Goal: Information Seeking & Learning: Learn about a topic

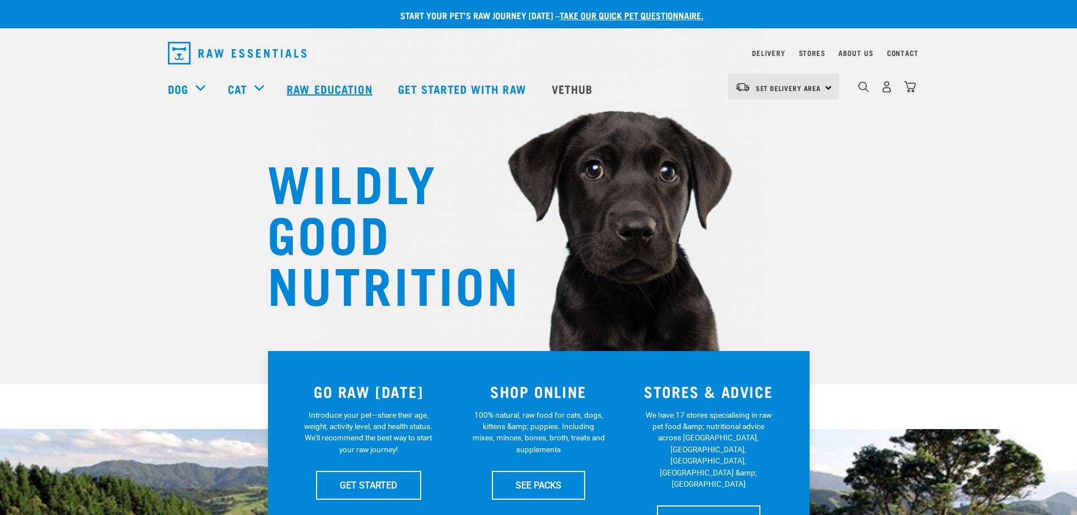
click at [344, 90] on link "Raw Education" at bounding box center [330, 88] width 111 height 45
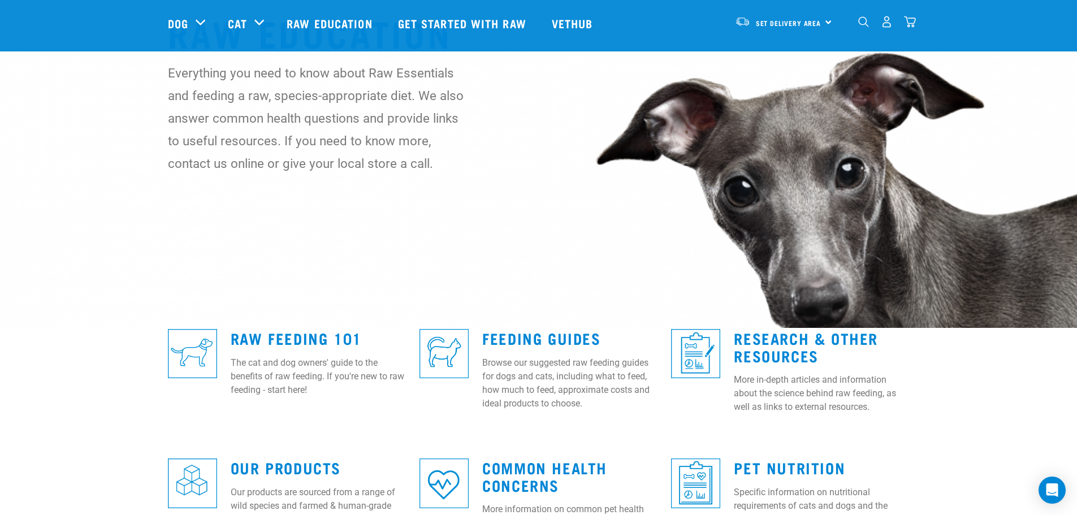
scroll to position [113, 0]
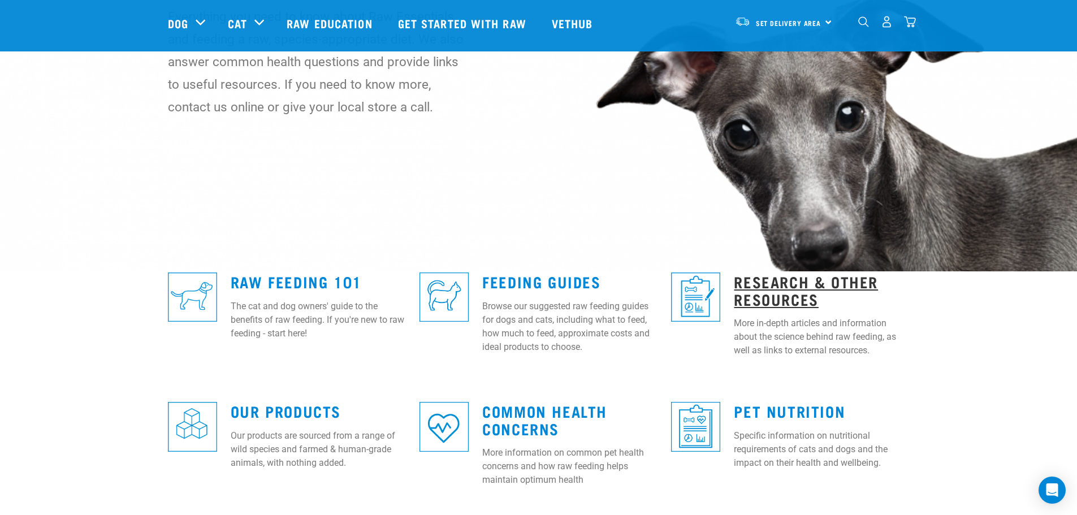
click at [769, 293] on link "Research & Other Resources" at bounding box center [806, 290] width 144 height 26
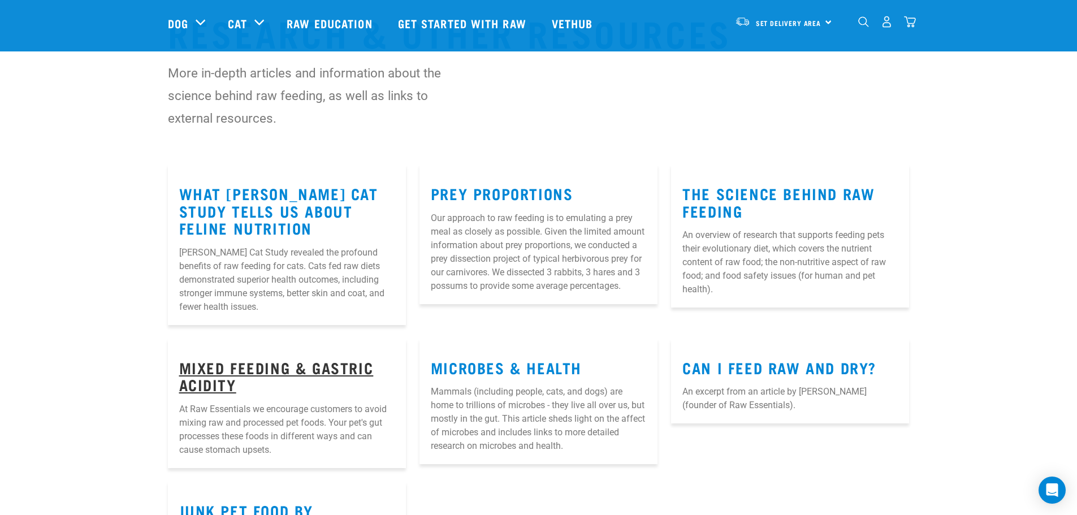
scroll to position [113, 0]
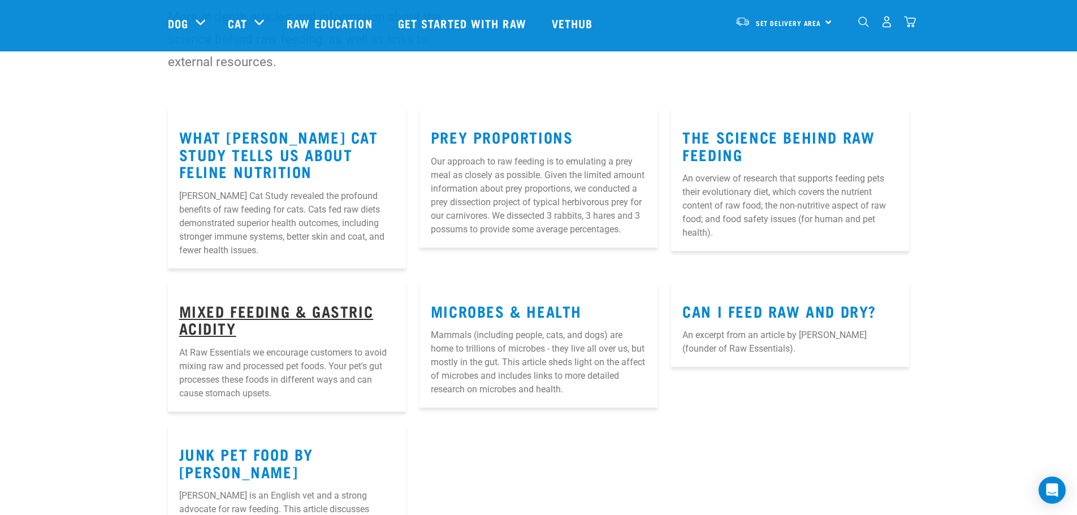
click at [228, 317] on link "Mixed Feeding & Gastric Acidity" at bounding box center [276, 319] width 194 height 26
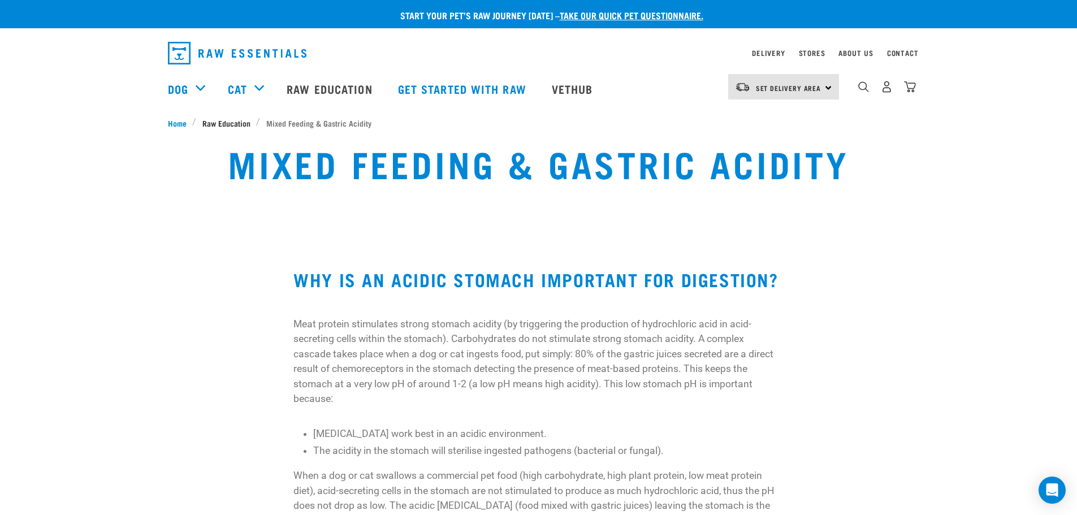
click at [223, 127] on span "Raw Education" at bounding box center [226, 123] width 48 height 12
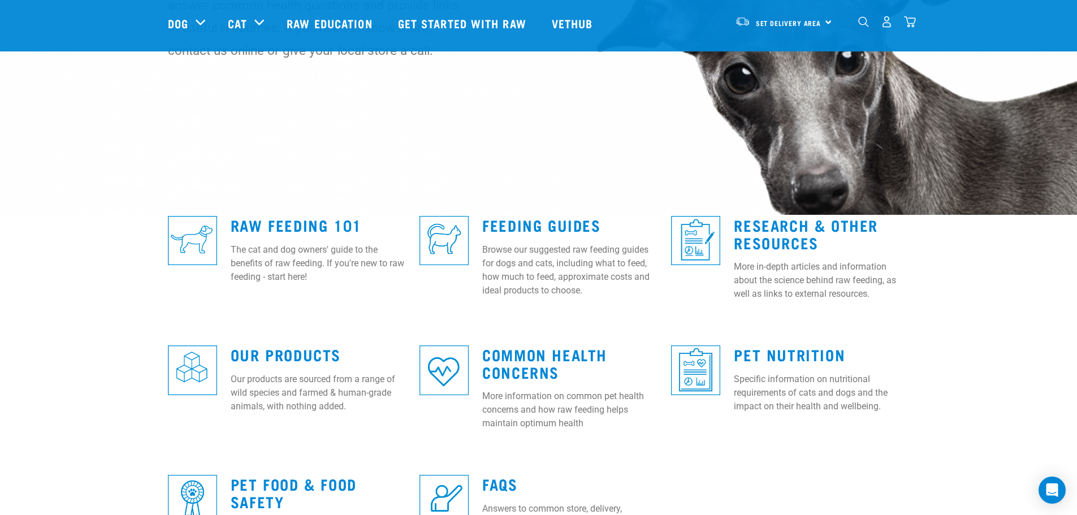
scroll to position [226, 0]
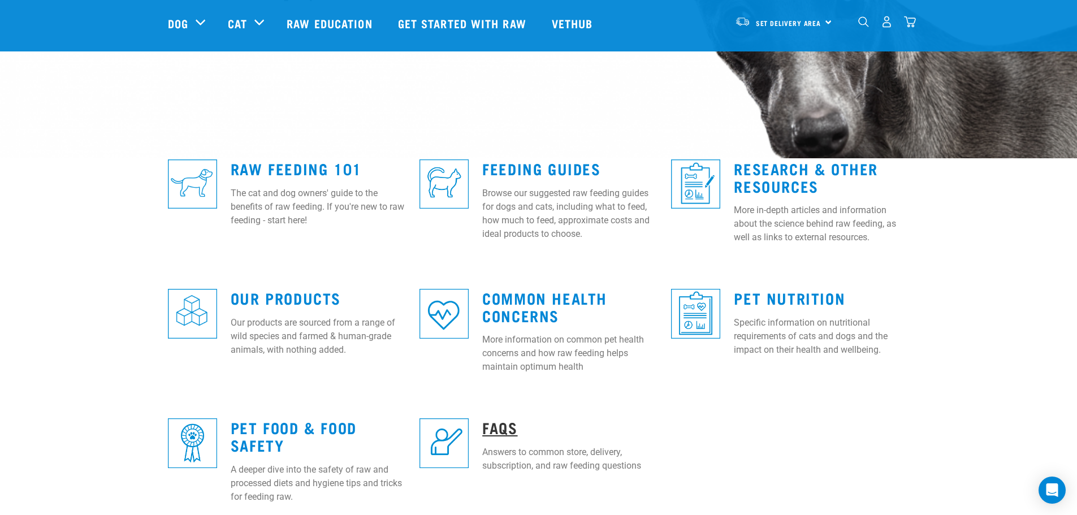
click at [502, 431] on link "FAQs" at bounding box center [499, 427] width 35 height 8
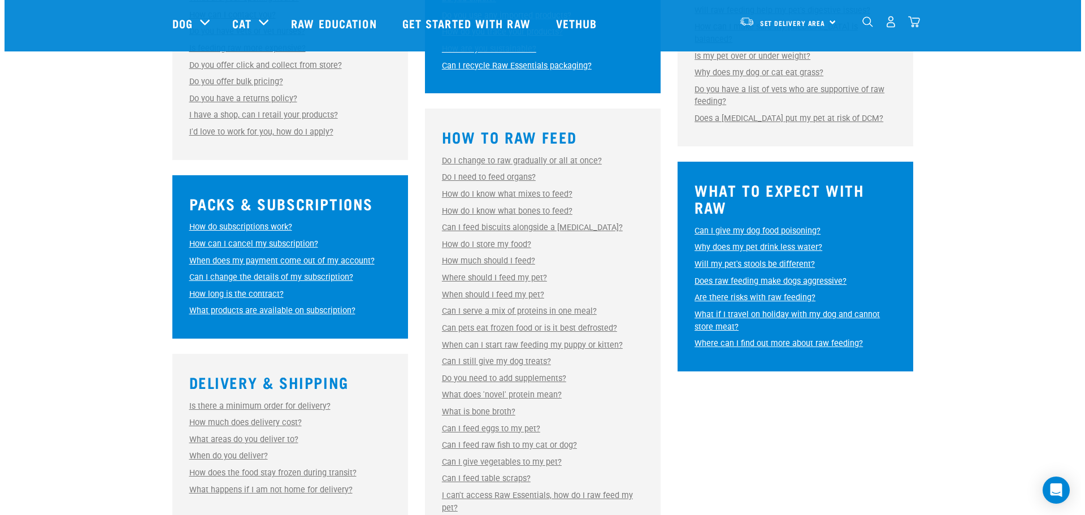
scroll to position [509, 0]
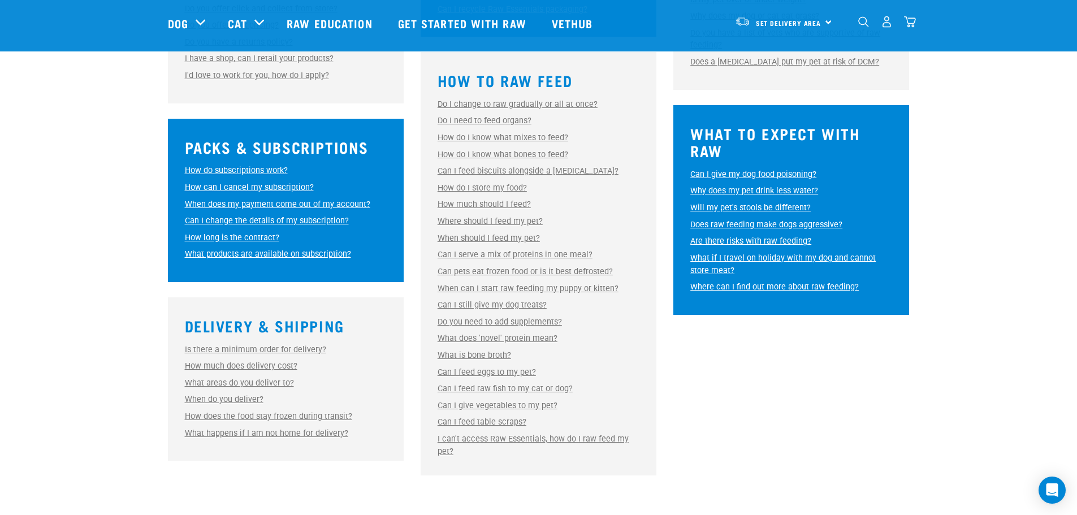
click at [479, 356] on link "What is bone broth?" at bounding box center [474, 355] width 73 height 10
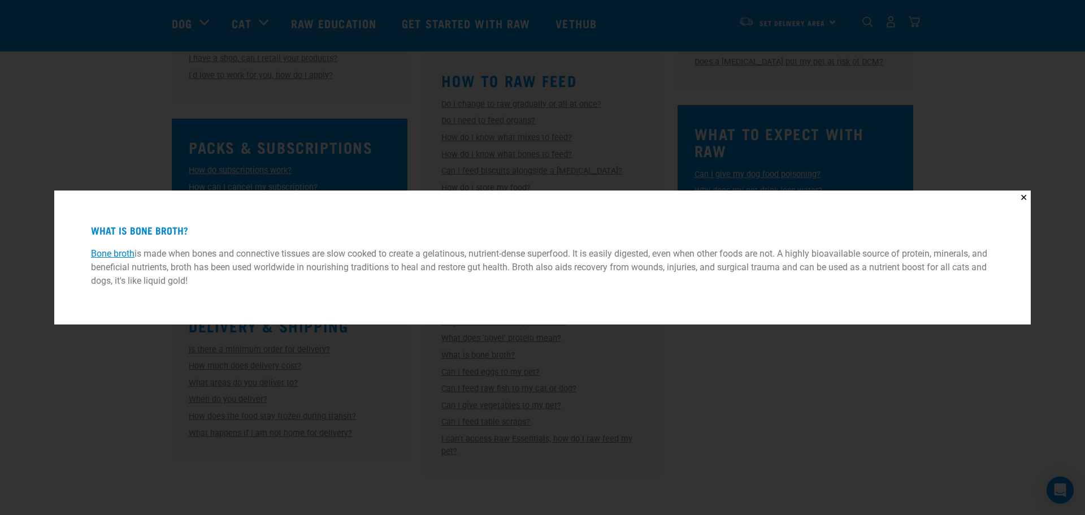
click at [123, 251] on link "Bone broth" at bounding box center [113, 253] width 44 height 11
click at [122, 255] on link "Bone broth" at bounding box center [113, 253] width 44 height 11
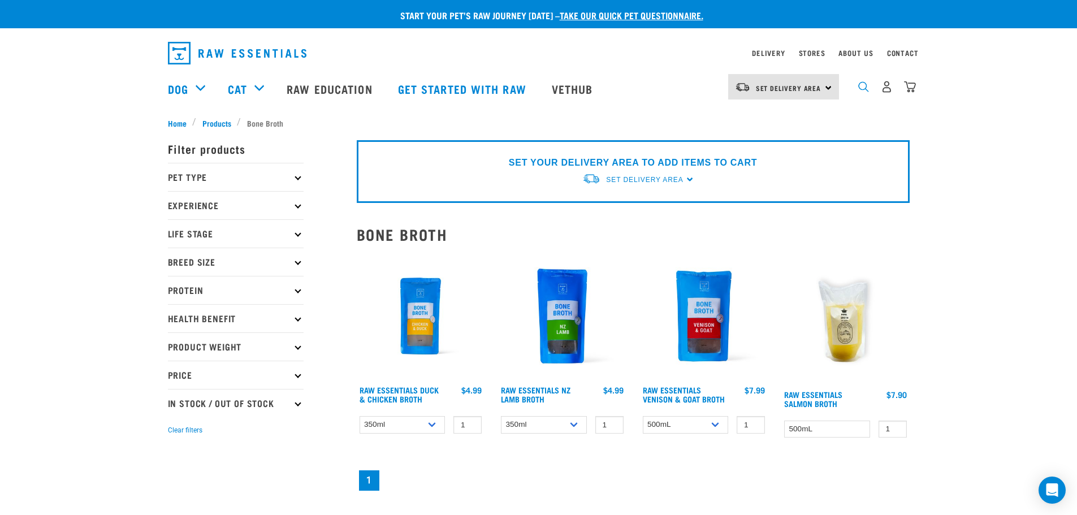
click at [860, 92] on img "dropdown navigation" at bounding box center [863, 86] width 11 height 11
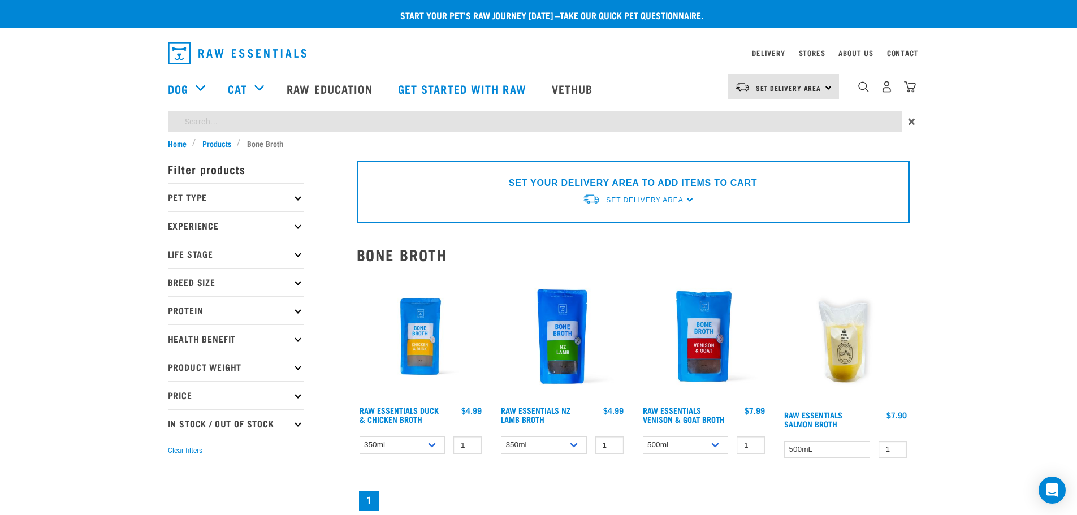
click at [645, 122] on div "Start your pet’s raw journey today – take our quick pet questionnaire. Delivery…" at bounding box center [538, 433] width 1077 height 866
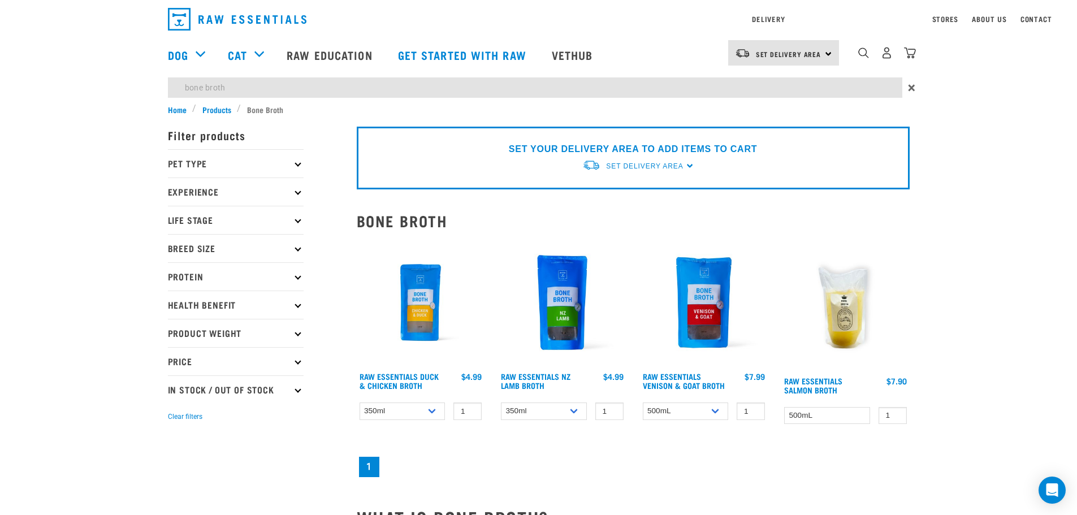
type input "bone broth"
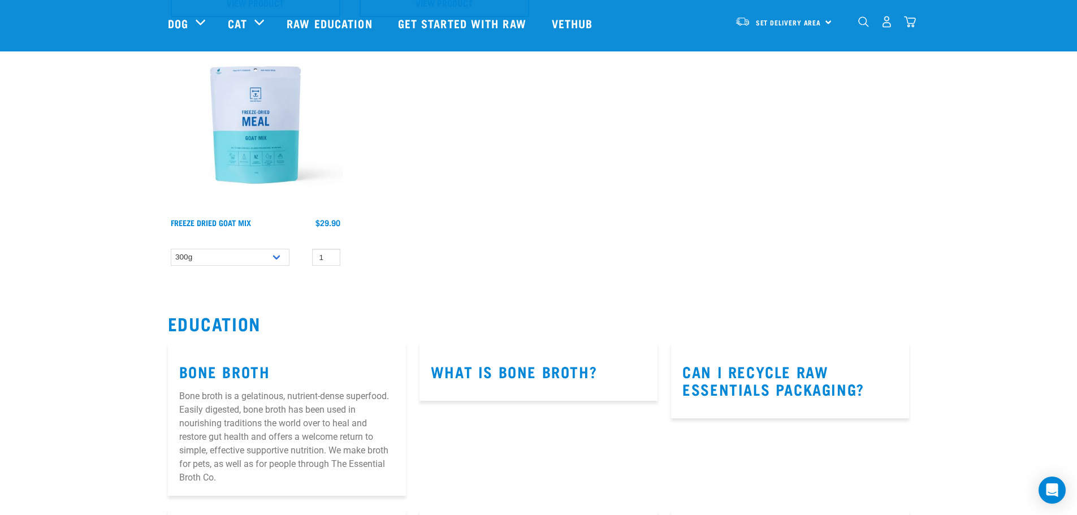
scroll to position [904, 0]
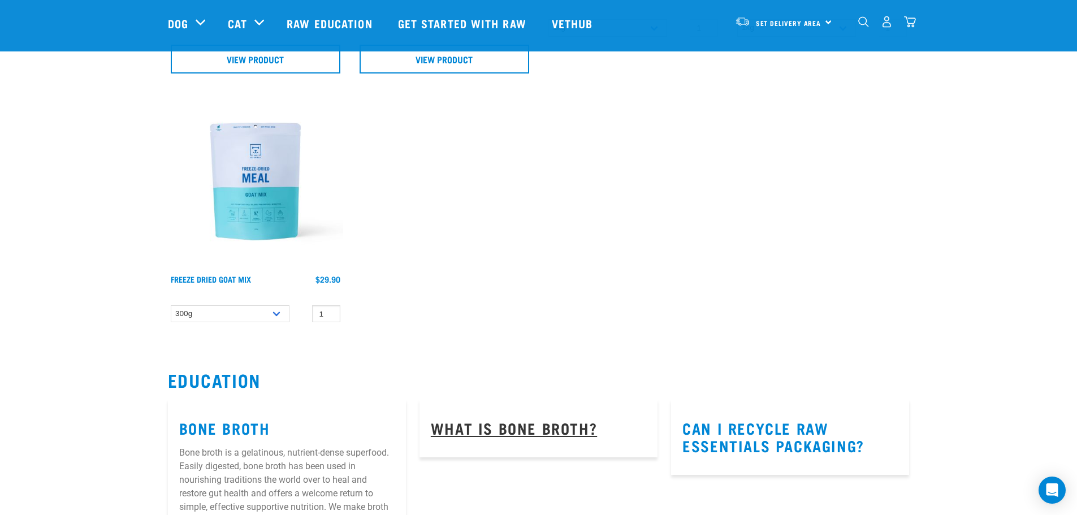
click at [540, 426] on link "What is bone broth?" at bounding box center [514, 427] width 166 height 8
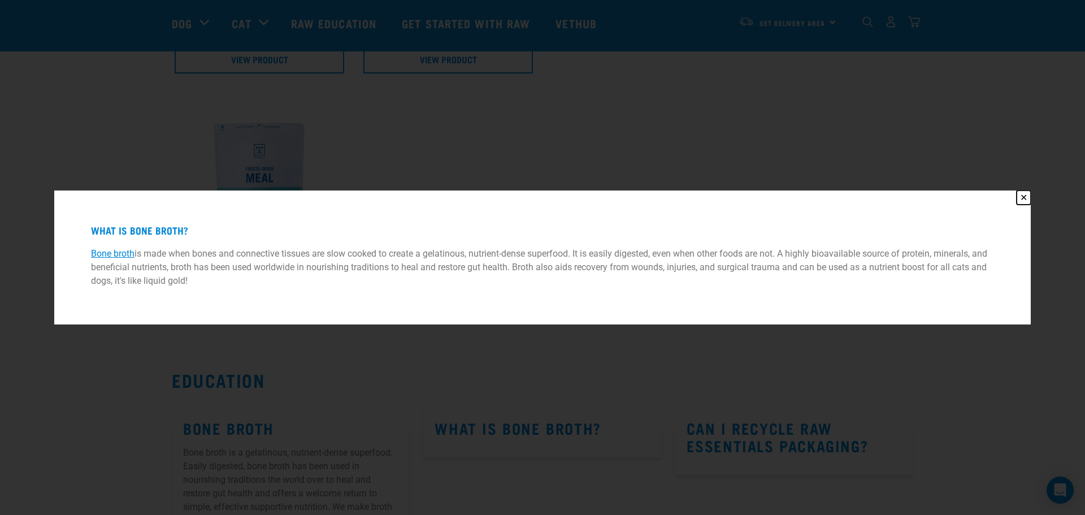
click at [1020, 200] on button "✕" at bounding box center [1024, 197] width 14 height 14
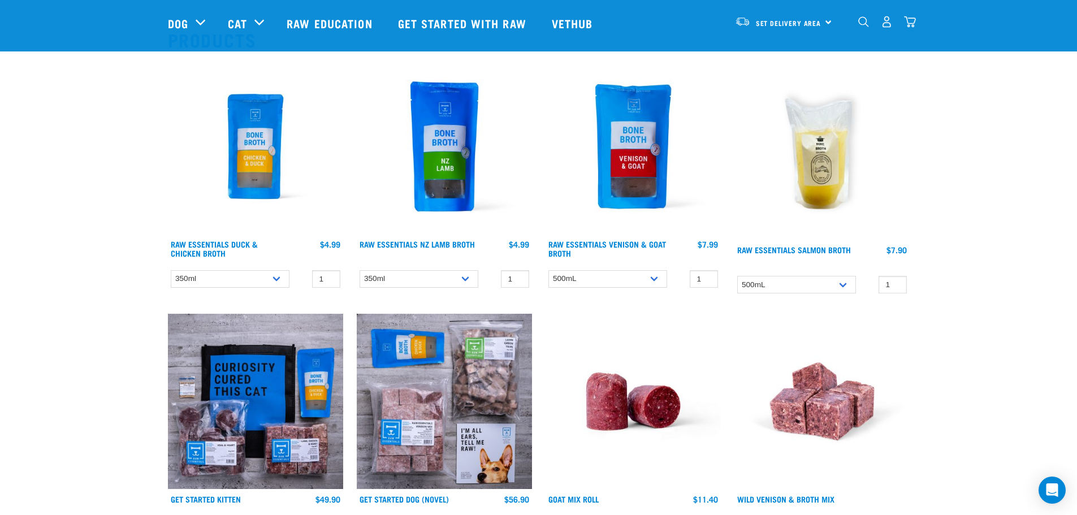
scroll to position [0, 0]
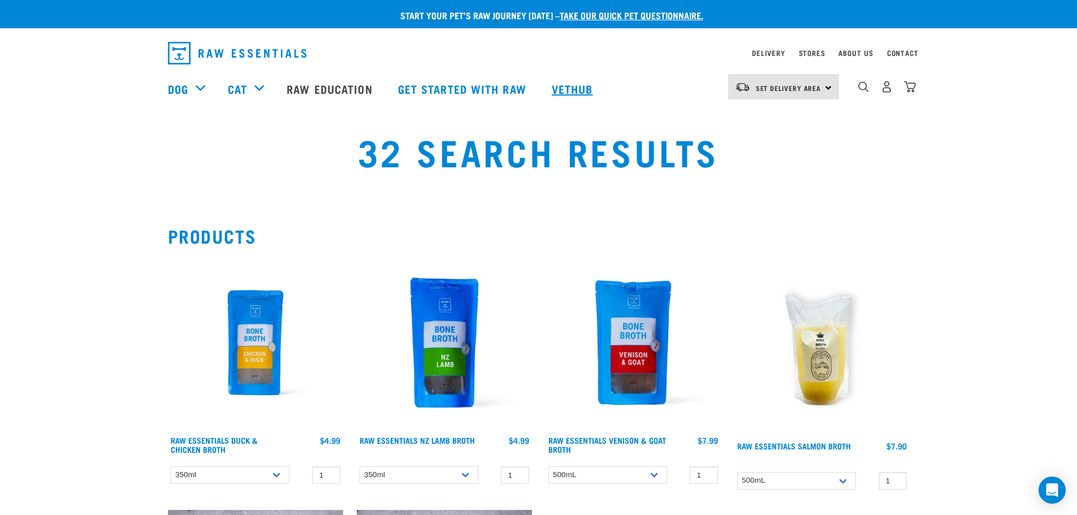
click at [571, 87] on link "Vethub" at bounding box center [573, 88] width 67 height 45
